Goal: Information Seeking & Learning: Compare options

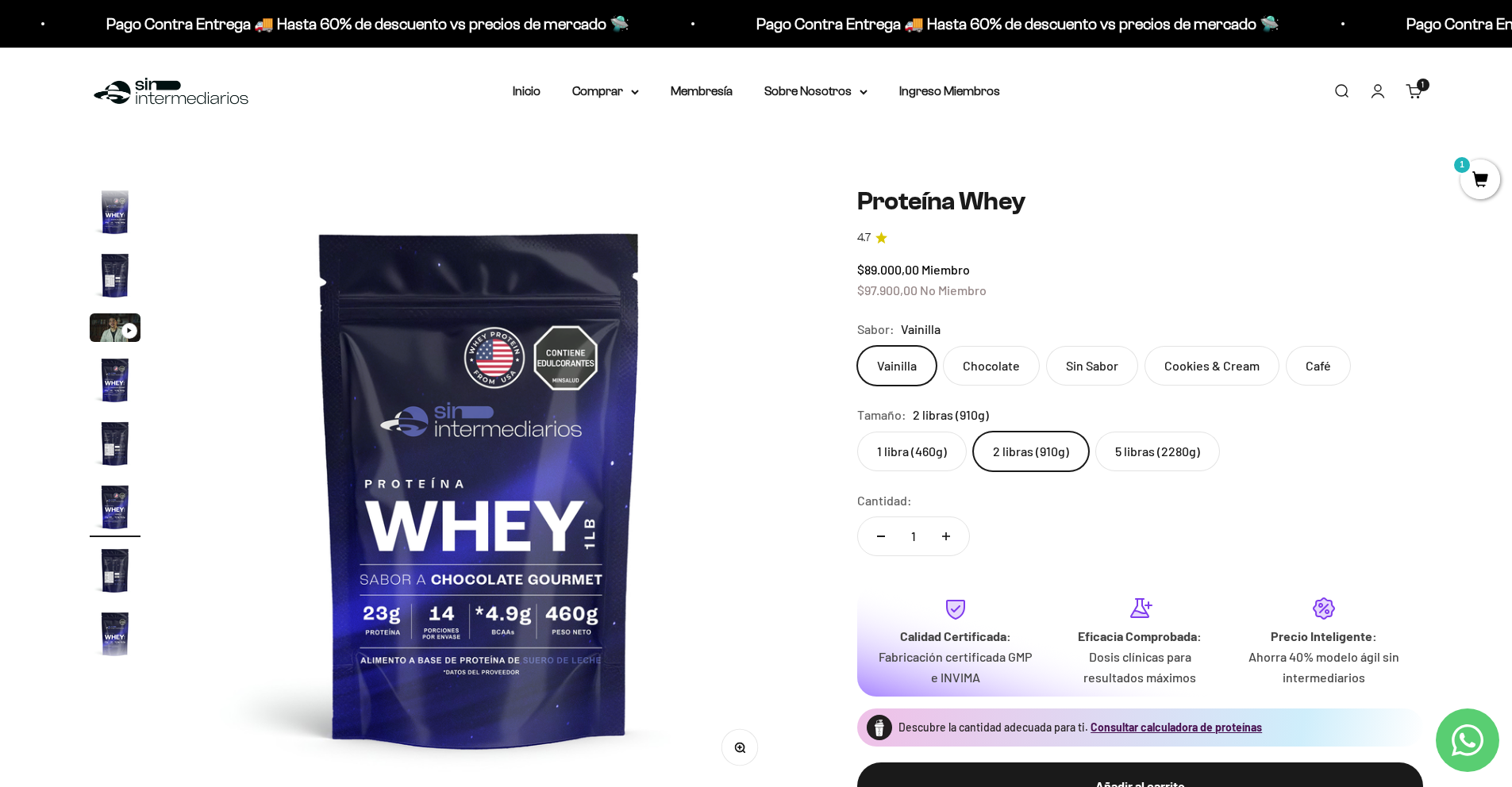
scroll to position [30, 0]
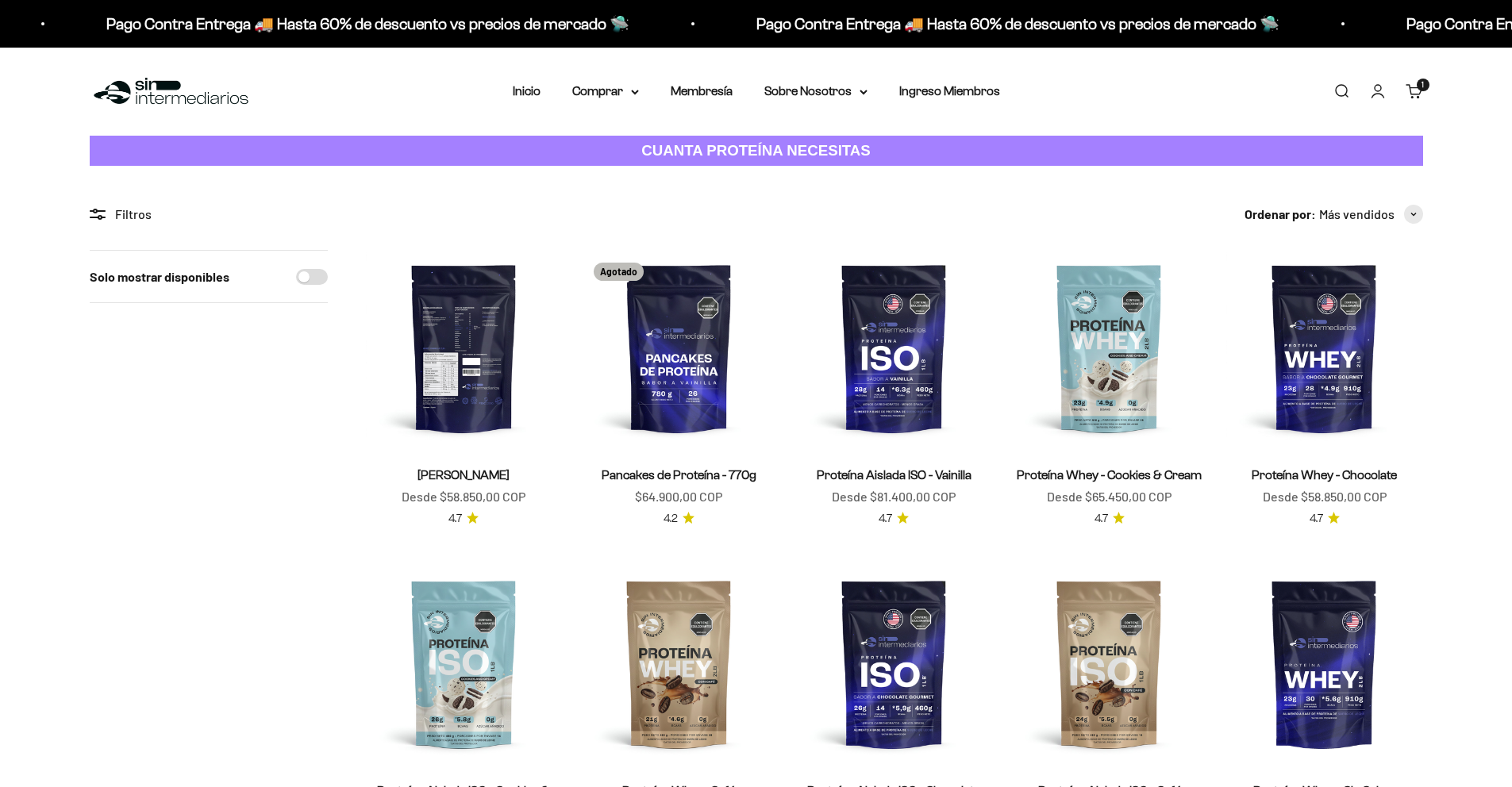
click at [475, 388] on img at bounding box center [464, 348] width 196 height 196
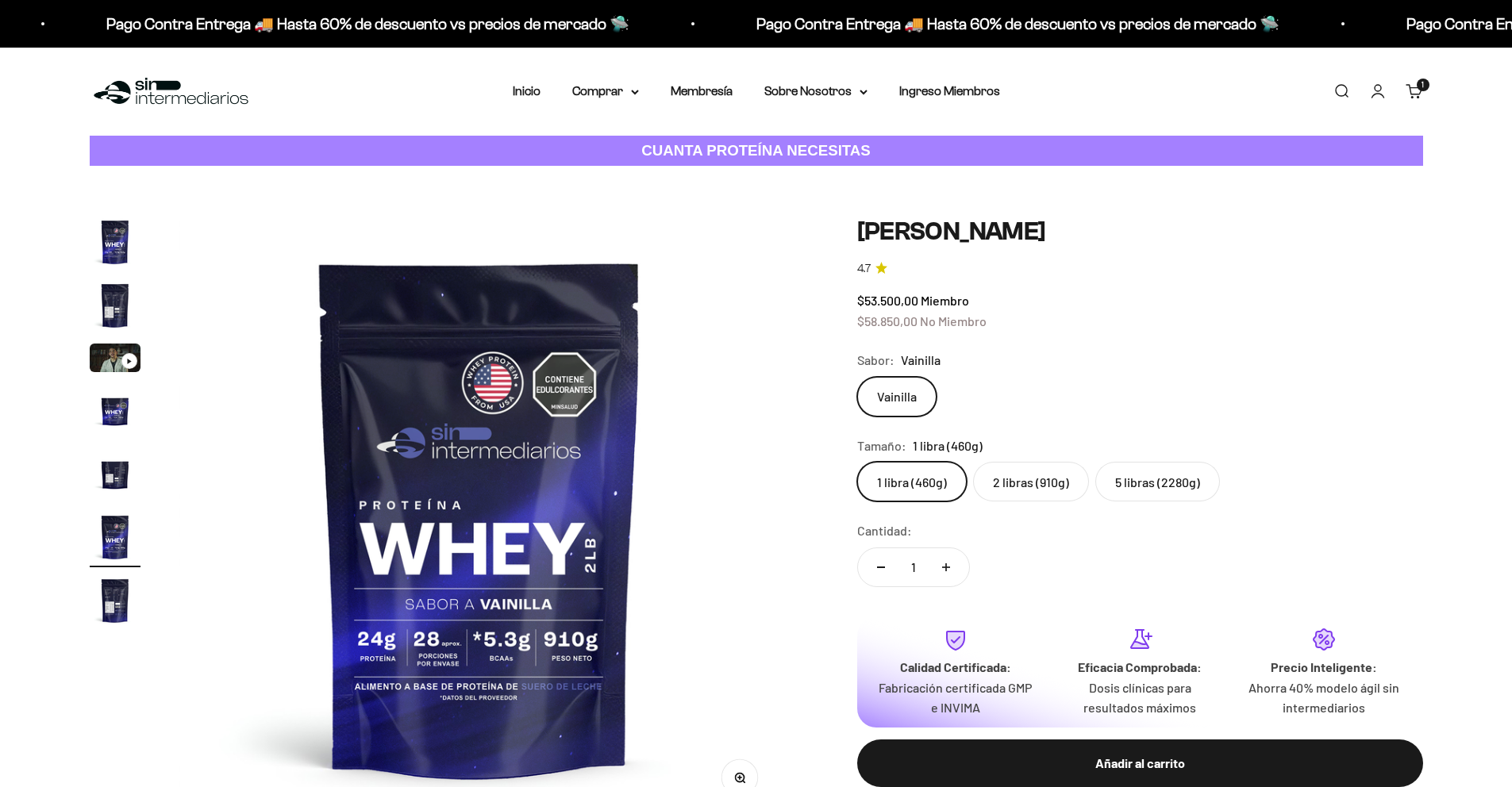
scroll to position [0, 3108]
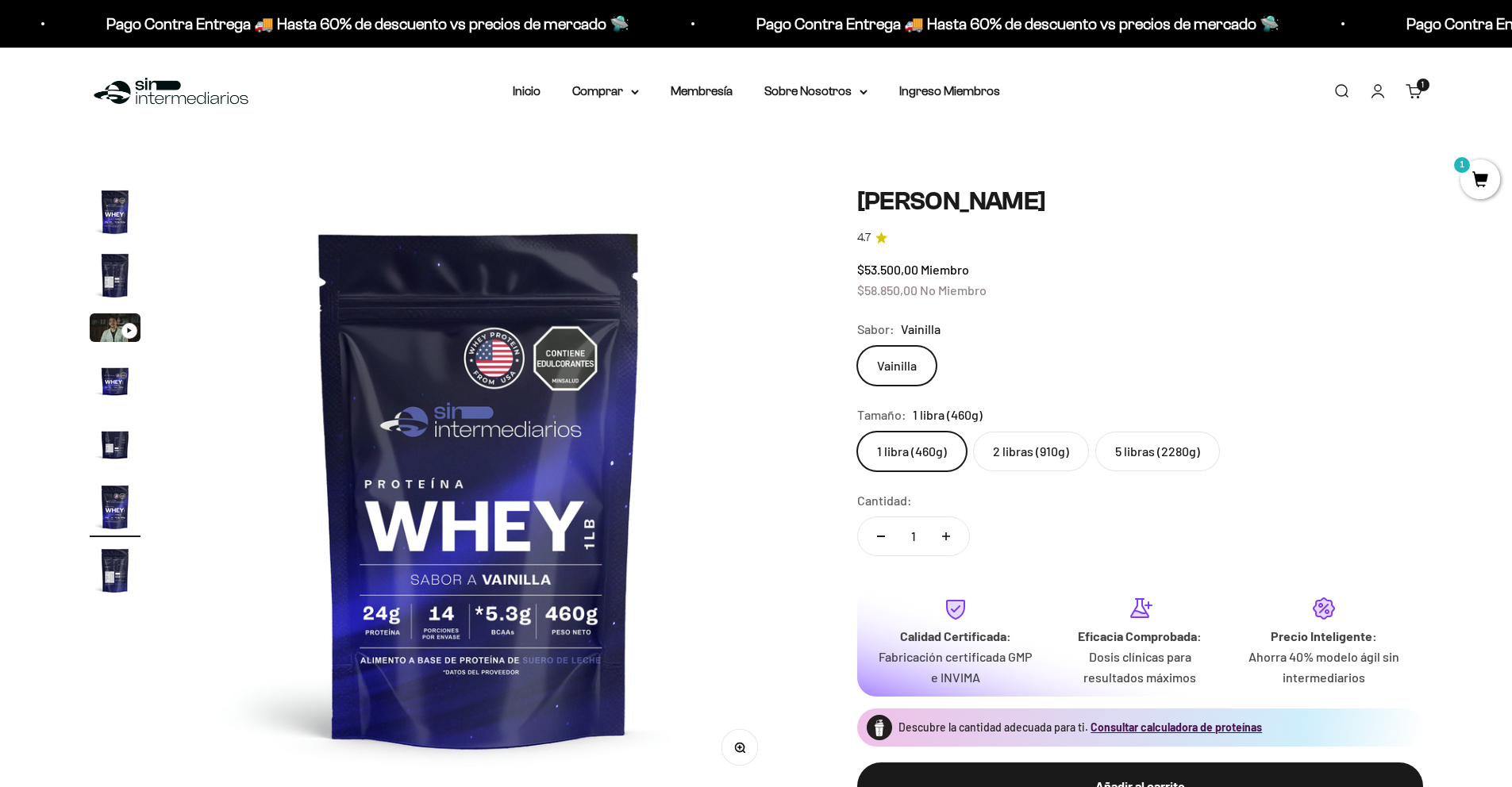
click at [1034, 446] on label "2 libras (910g)" at bounding box center [1030, 451] width 116 height 40
click at [857, 432] on input "2 libras (910g)" at bounding box center [856, 431] width 1 height 1
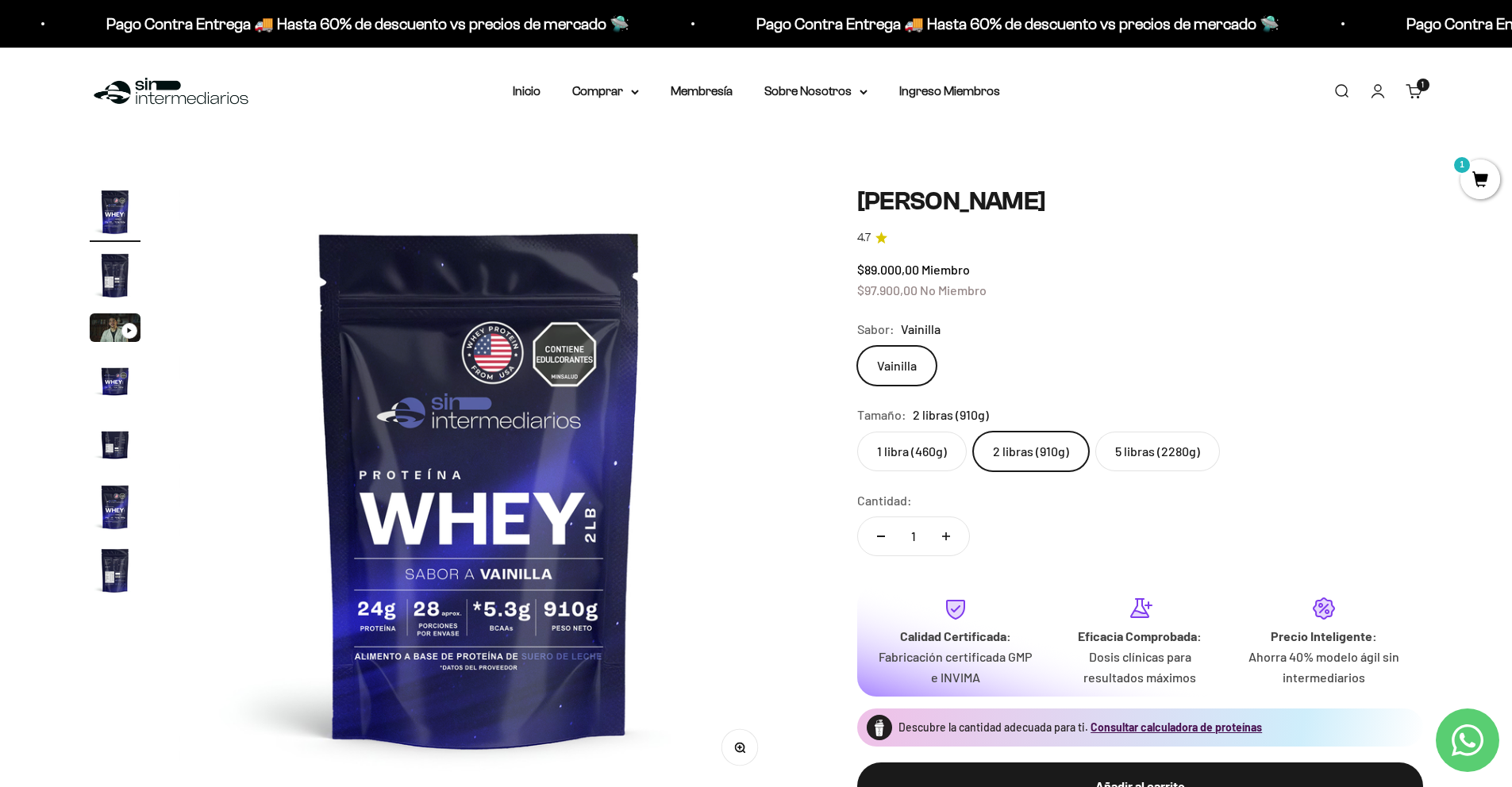
click at [1178, 439] on label "5 libras (2280g)" at bounding box center [1158, 451] width 125 height 40
click at [857, 432] on input "5 libras (2280g)" at bounding box center [856, 431] width 1 height 1
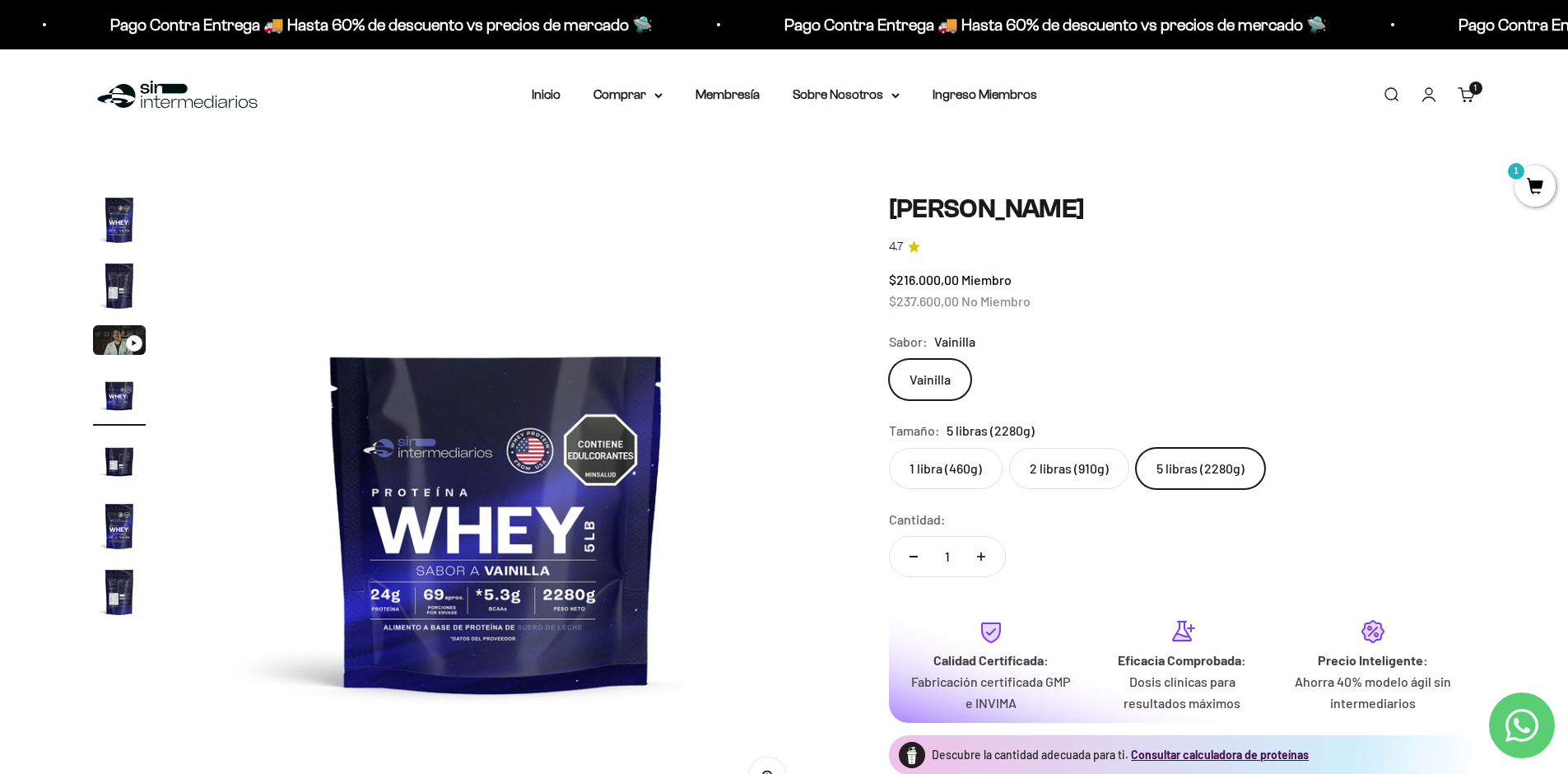
click at [1045, 468] on label "2 libras (910g)" at bounding box center [1068, 468] width 120 height 41
click at [889, 448] on input "2 libras (910g)" at bounding box center [888, 447] width 1 height 1
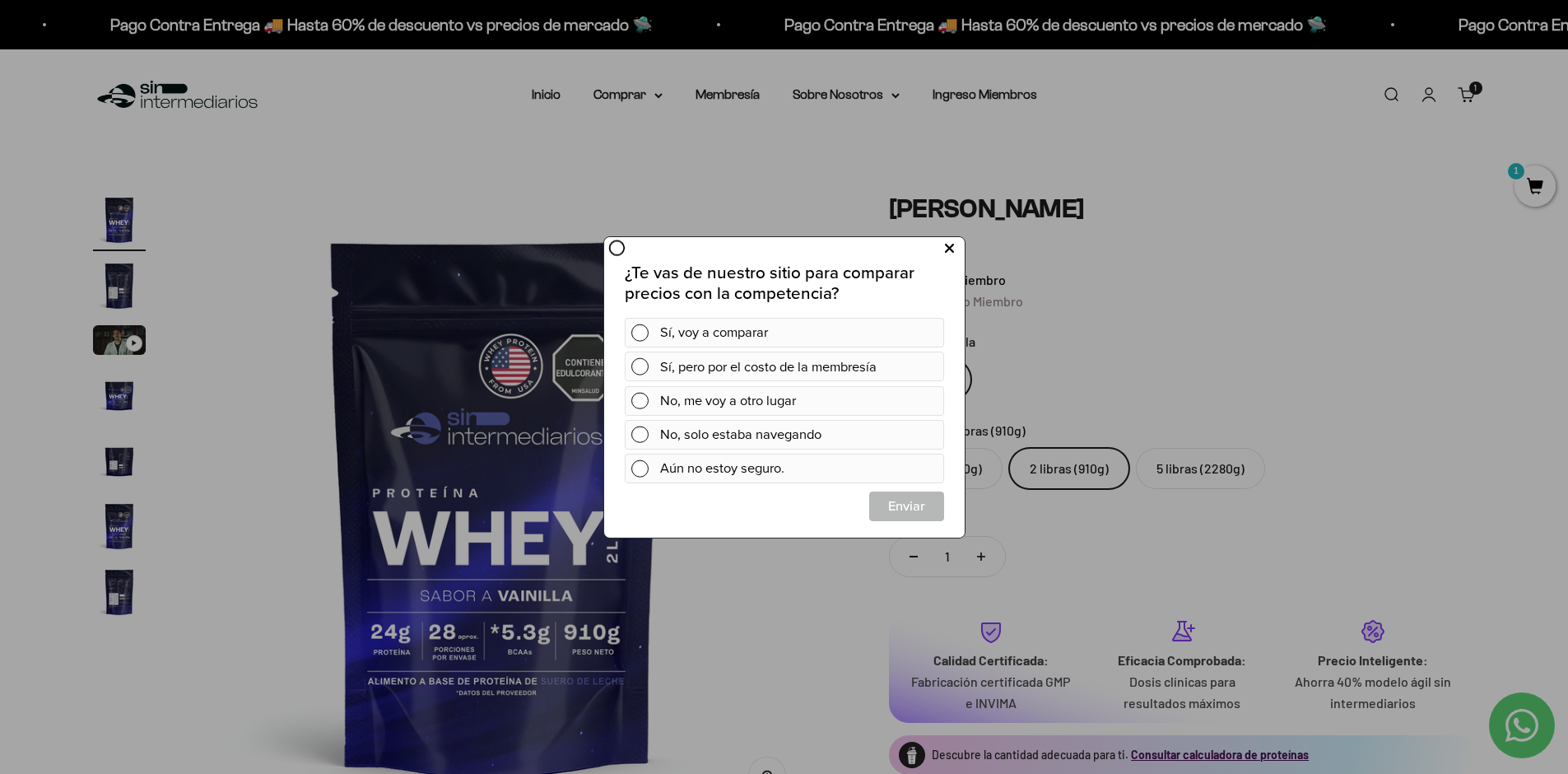
click at [948, 252] on icon at bounding box center [948, 248] width 9 height 22
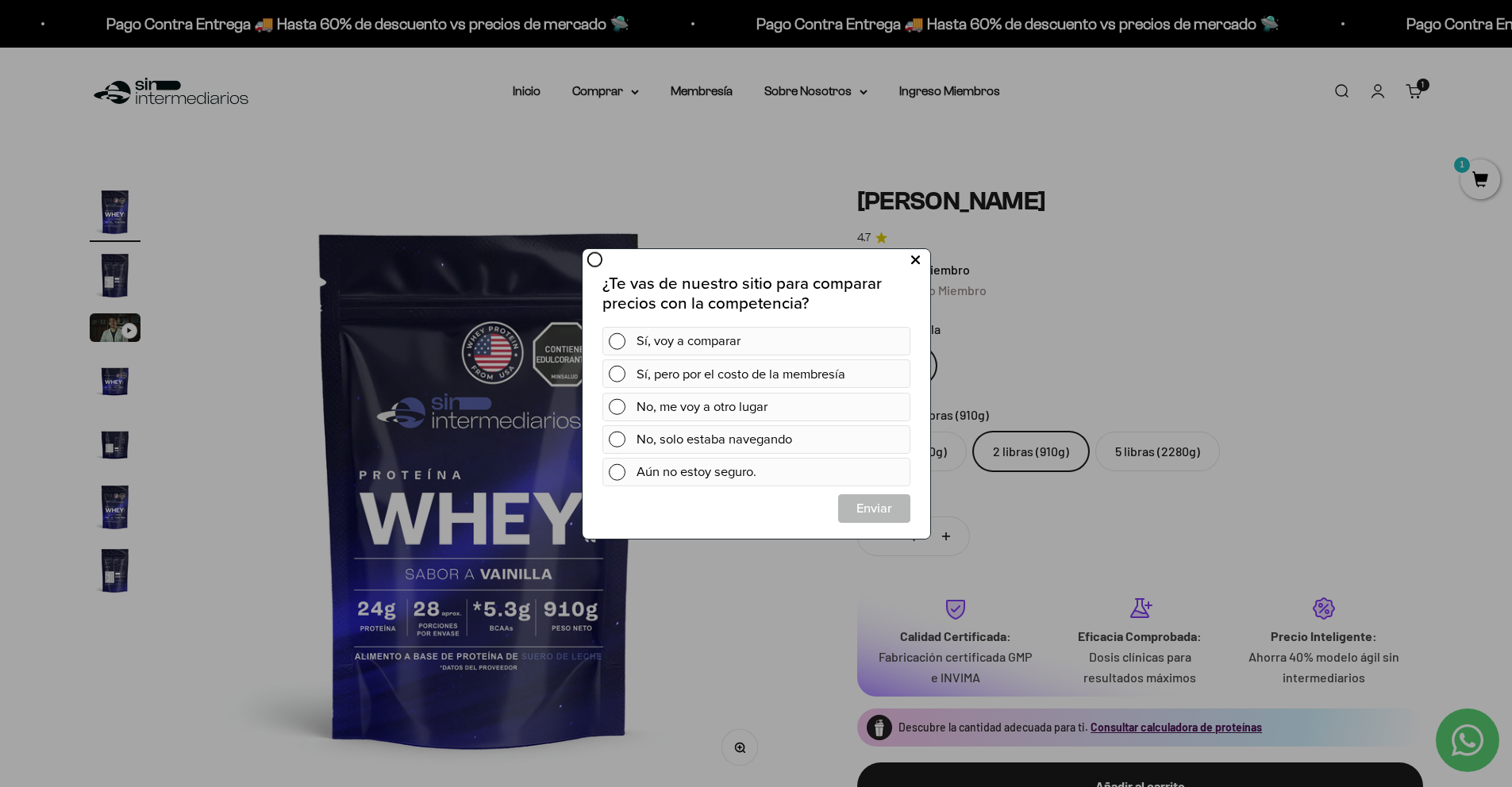
click at [915, 259] on icon at bounding box center [915, 259] width 8 height 21
